Goal: Browse casually

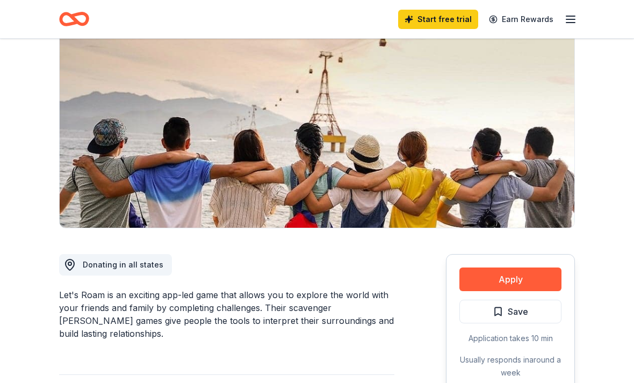
scroll to position [93, 0]
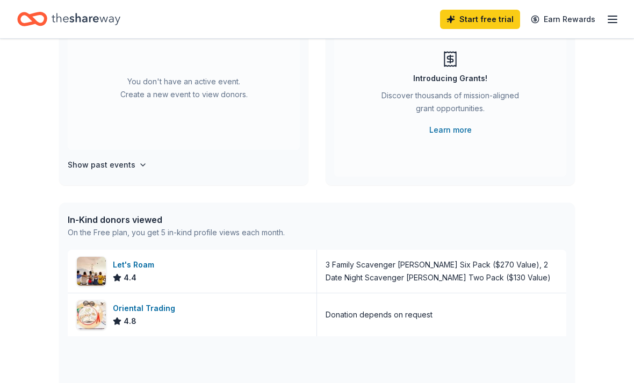
click at [88, 165] on h4 "Show past events" at bounding box center [102, 165] width 68 height 13
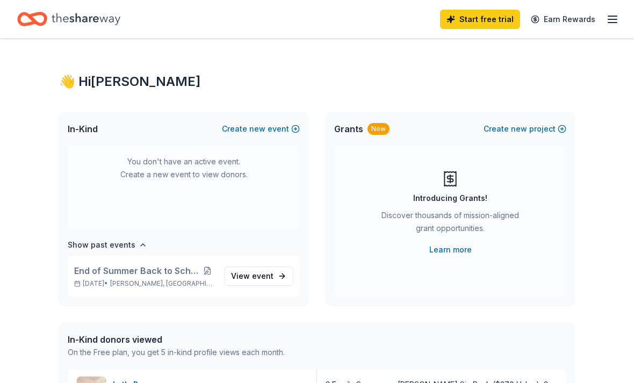
click at [433, 250] on link "Learn more" at bounding box center [450, 249] width 42 height 13
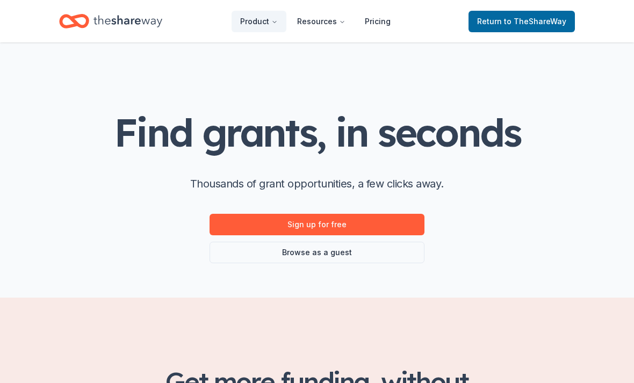
click at [228, 228] on link "Sign up for free" at bounding box center [317, 224] width 215 height 21
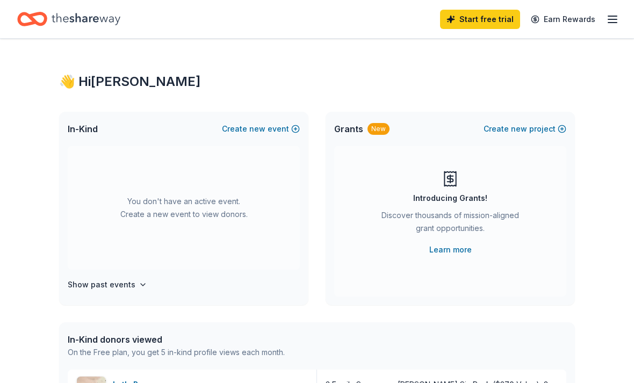
click at [564, 17] on link "Earn Rewards" at bounding box center [562, 19] width 77 height 19
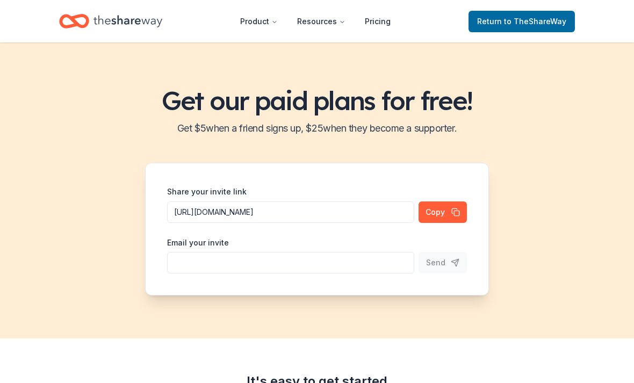
click at [494, 21] on span "Return to TheShareWay" at bounding box center [521, 21] width 89 height 13
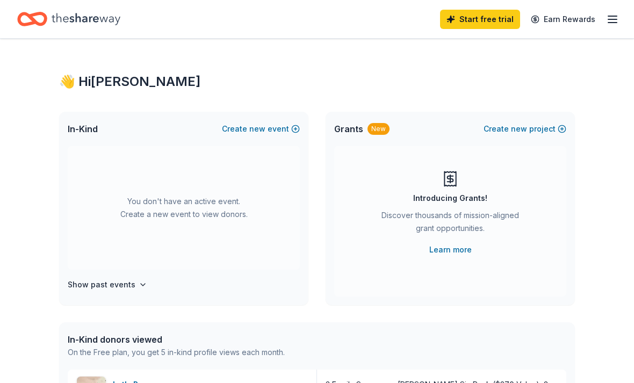
click at [476, 19] on link "Start free trial" at bounding box center [480, 19] width 80 height 19
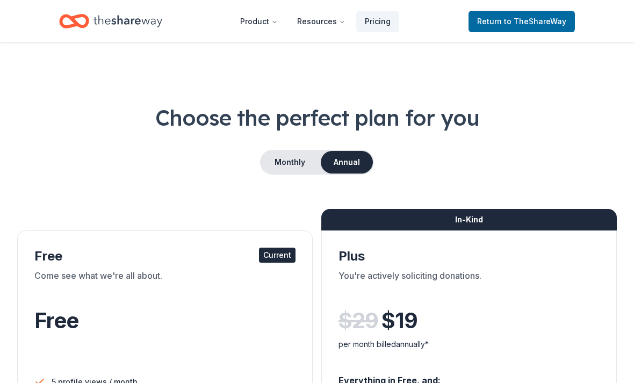
click at [492, 18] on span "Return to TheShareWay" at bounding box center [521, 21] width 89 height 13
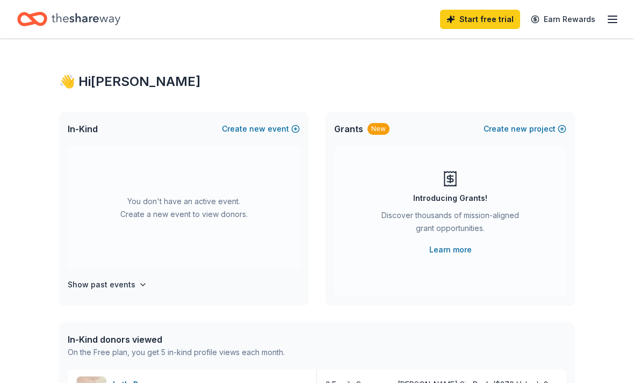
click at [356, 134] on span "Grants" at bounding box center [348, 128] width 29 height 13
click at [613, 16] on line "button" at bounding box center [612, 16] width 9 height 0
